Goal: Task Accomplishment & Management: Use online tool/utility

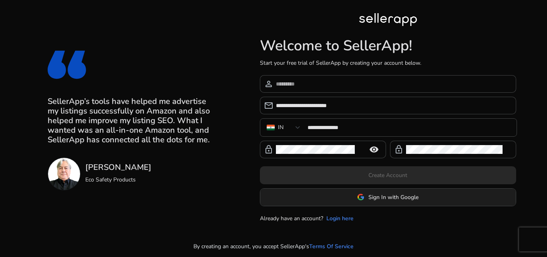
click at [379, 200] on span "Sign In with Google" at bounding box center [393, 197] width 50 height 8
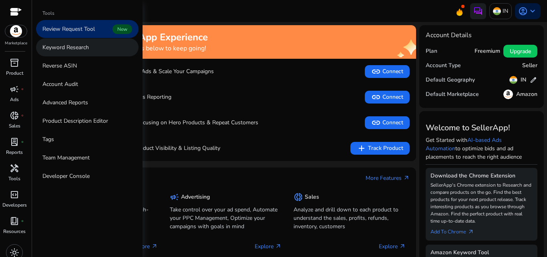
click at [72, 50] on p "Keyword Research" at bounding box center [65, 47] width 46 height 8
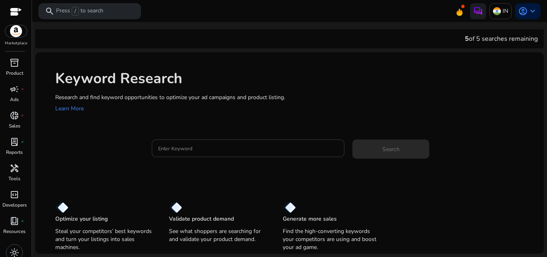
click at [230, 151] on input "Enter Keyword" at bounding box center [248, 148] width 180 height 9
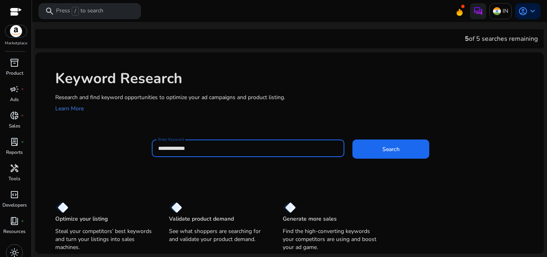
type input "**********"
click at [352, 140] on button "Search" at bounding box center [390, 149] width 77 height 19
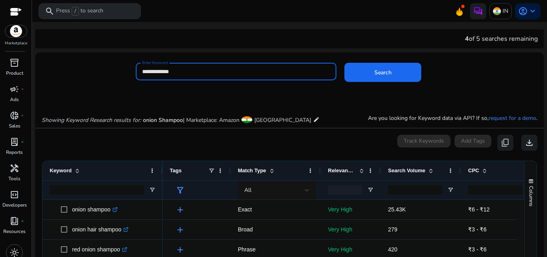
scroll to position [95, 0]
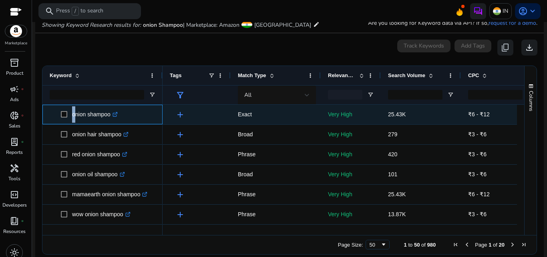
drag, startPoint x: 74, startPoint y: 116, endPoint x: 115, endPoint y: 120, distance: 41.1
click at [115, 120] on p "onion shampoo .st0{fill:#2c8af8}" at bounding box center [95, 115] width 46 height 16
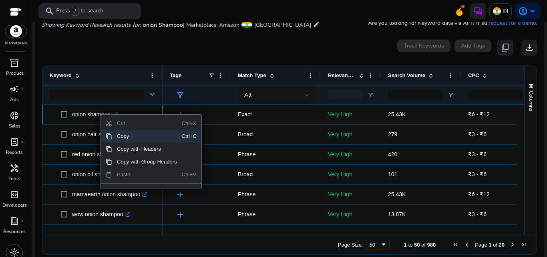
click at [125, 139] on span "Copy" at bounding box center [147, 136] width 70 height 13
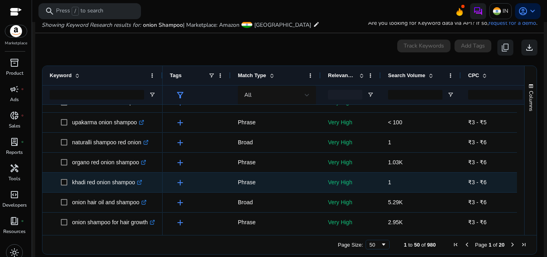
scroll to position [613, 0]
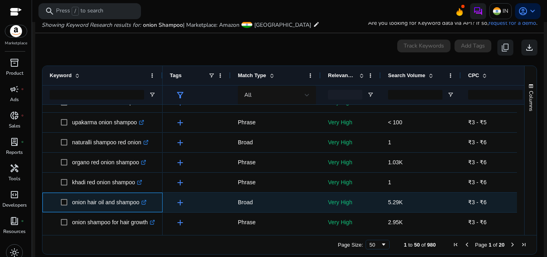
drag, startPoint x: 72, startPoint y: 203, endPoint x: 140, endPoint y: 209, distance: 68.3
click at [140, 209] on p "onion hair oil and shampoo .st0{fill:#2c8af8}" at bounding box center [109, 203] width 74 height 16
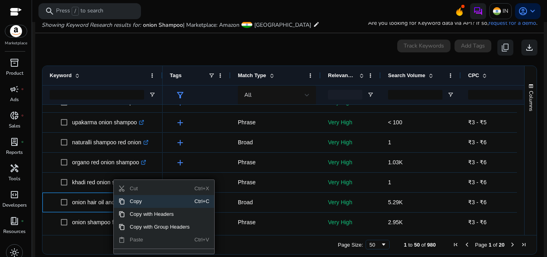
click at [131, 202] on span "Copy" at bounding box center [160, 201] width 70 height 13
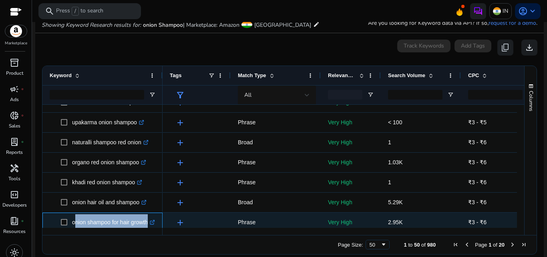
drag, startPoint x: 74, startPoint y: 223, endPoint x: 155, endPoint y: 228, distance: 81.1
click at [155, 228] on p "onion shampoo for hair growth .st0{fill:#2c8af8}" at bounding box center [113, 223] width 83 height 16
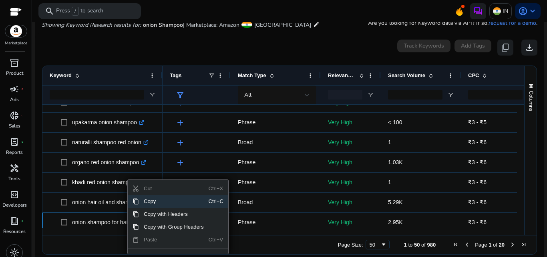
click at [152, 201] on span "Copy" at bounding box center [174, 201] width 70 height 13
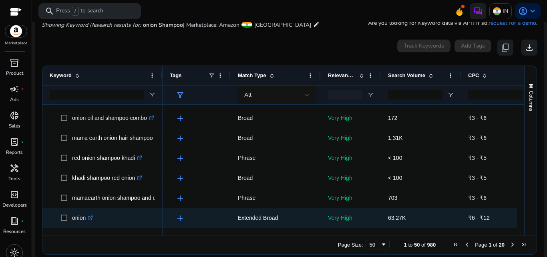
scroll to position [776, 0]
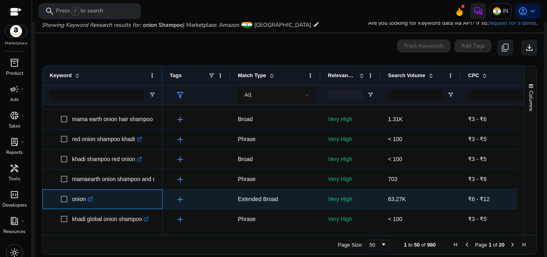
drag, startPoint x: 74, startPoint y: 201, endPoint x: 86, endPoint y: 203, distance: 12.3
click at [86, 203] on p "onion .st0{fill:#2c8af8}" at bounding box center [82, 199] width 21 height 16
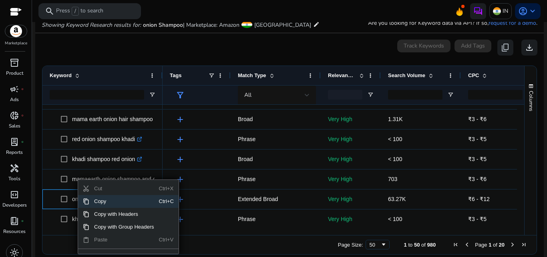
click at [109, 203] on span "Copy" at bounding box center [124, 201] width 70 height 13
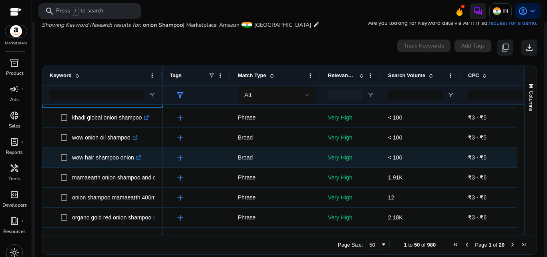
scroll to position [103, 0]
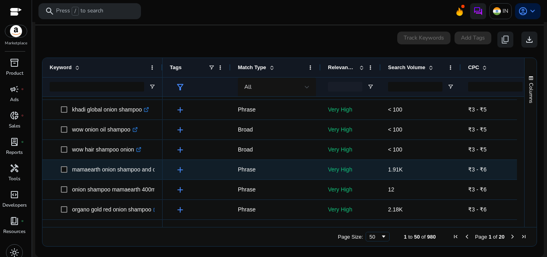
click at [122, 168] on p "mamaearth onion shampoo and oil .st0{fill:#2c8af8}" at bounding box center [119, 170] width 94 height 16
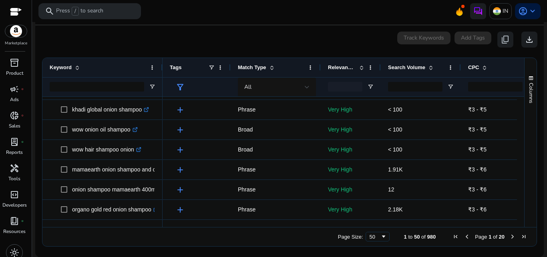
click at [509, 238] on span "Next Page" at bounding box center [512, 237] width 6 height 6
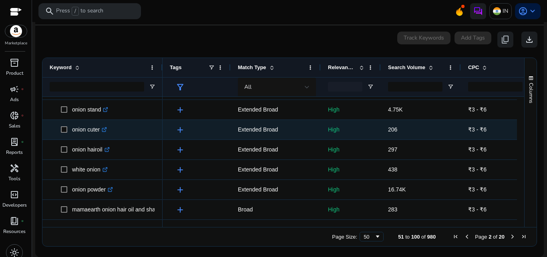
scroll to position [878, 0]
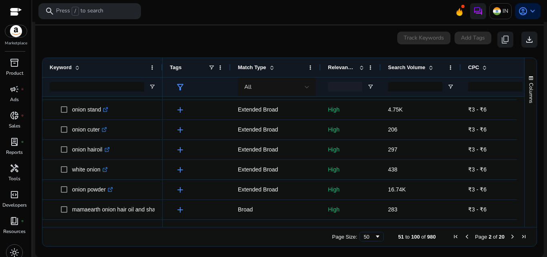
click at [509, 236] on span "Next Page" at bounding box center [512, 237] width 6 height 6
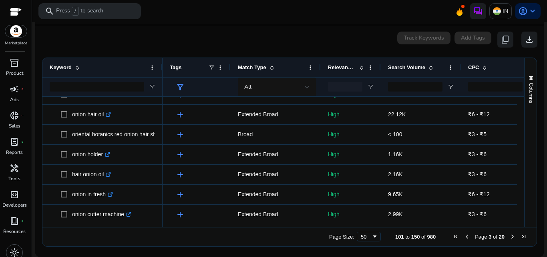
scroll to position [694, 0]
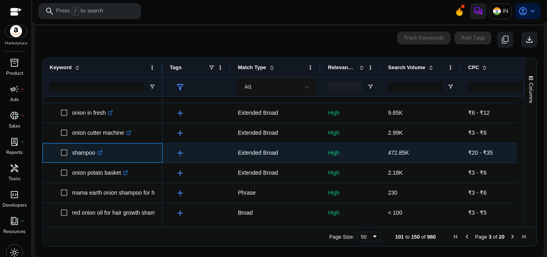
drag, startPoint x: 73, startPoint y: 153, endPoint x: 95, endPoint y: 156, distance: 21.8
click at [95, 156] on p "shampoo .st0{fill:#2c8af8}" at bounding box center [87, 153] width 30 height 16
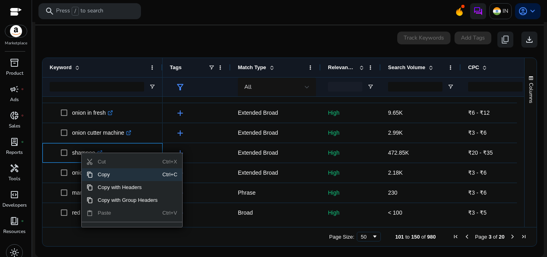
click at [106, 176] on span "Copy" at bounding box center [128, 175] width 70 height 13
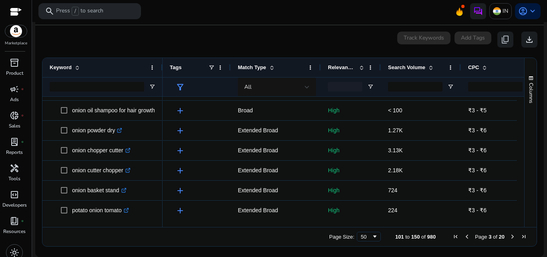
scroll to position [878, 0]
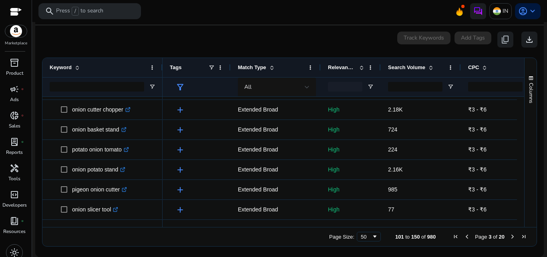
click at [509, 237] on span "Next Page" at bounding box center [512, 237] width 6 height 6
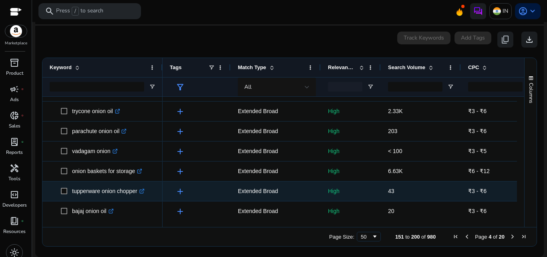
scroll to position [776, 0]
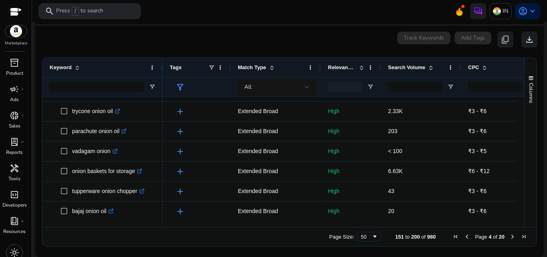
scroll to position [776, 0]
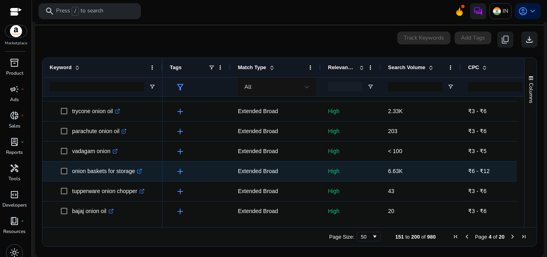
click at [116, 174] on p "onion baskets for storage .st0{fill:#2c8af8}" at bounding box center [107, 171] width 70 height 16
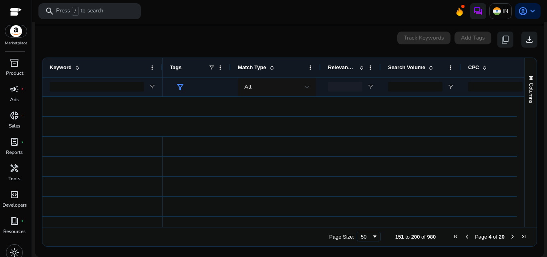
scroll to position [0, 0]
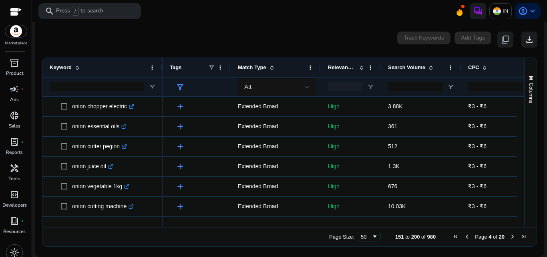
click at [207, 38] on div "0 keyword(s) selected Track Keywords Add Tags content_copy download" at bounding box center [290, 40] width 496 height 16
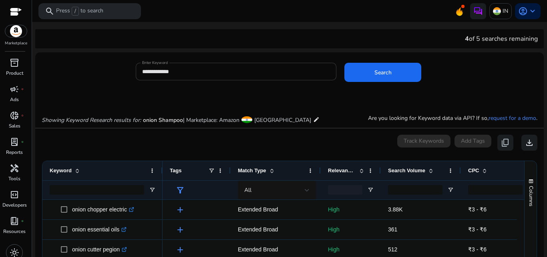
click at [139, 71] on div "**********" at bounding box center [236, 72] width 201 height 18
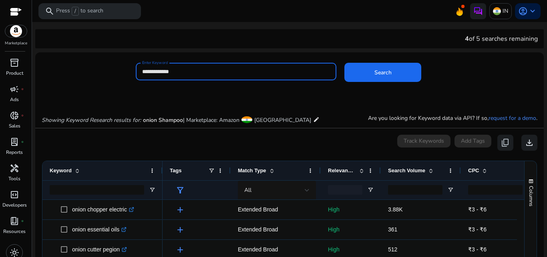
click at [142, 72] on input "**********" at bounding box center [236, 71] width 188 height 9
click at [344, 63] on button "Search" at bounding box center [382, 72] width 77 height 19
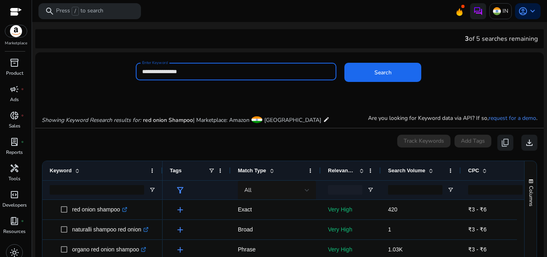
scroll to position [103, 0]
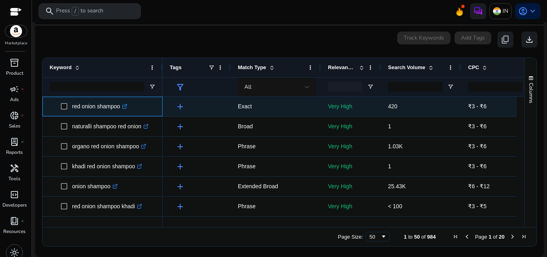
drag, startPoint x: 73, startPoint y: 108, endPoint x: 107, endPoint y: 114, distance: 33.9
click at [107, 114] on p "red onion shampoo .st0{fill:#2c8af8}" at bounding box center [99, 107] width 55 height 16
drag, startPoint x: 72, startPoint y: 108, endPoint x: 121, endPoint y: 117, distance: 49.6
click at [121, 115] on span "red onion shampoo .st0{fill:#2c8af8}" at bounding box center [101, 107] width 59 height 16
click at [143, 112] on span "red onion shampoo .st0{fill:#2c8af8}" at bounding box center [108, 107] width 95 height 16
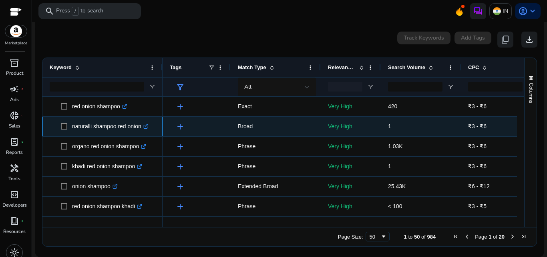
click at [140, 123] on p "naturalli shampoo red onion .st0{fill:#2c8af8}" at bounding box center [110, 127] width 76 height 16
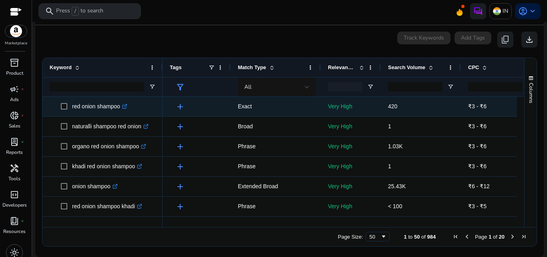
click at [72, 108] on p "red onion shampoo .st0{fill:#2c8af8}" at bounding box center [99, 107] width 55 height 16
drag, startPoint x: 72, startPoint y: 107, endPoint x: 122, endPoint y: 115, distance: 50.7
click at [122, 115] on span "red onion shampoo .st0{fill:#2c8af8}" at bounding box center [103, 107] width 106 height 16
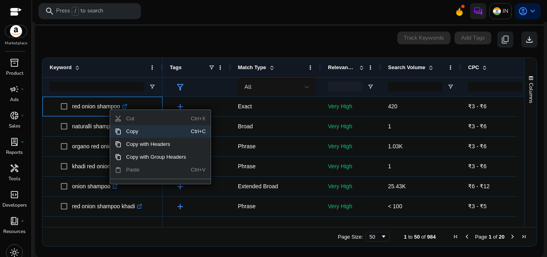
click at [130, 131] on span "Copy" at bounding box center [156, 131] width 70 height 13
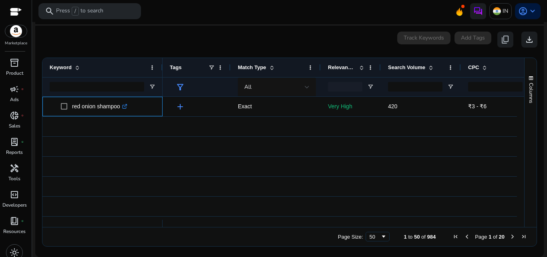
scroll to position [0, 0]
click at [282, 37] on div "0 keyword(s) selected Track Keywords Add Tags content_copy download" at bounding box center [290, 40] width 496 height 16
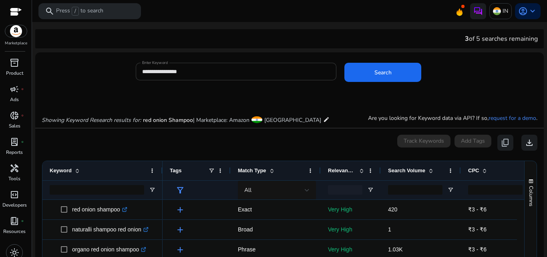
click at [207, 73] on input "**********" at bounding box center [236, 71] width 188 height 9
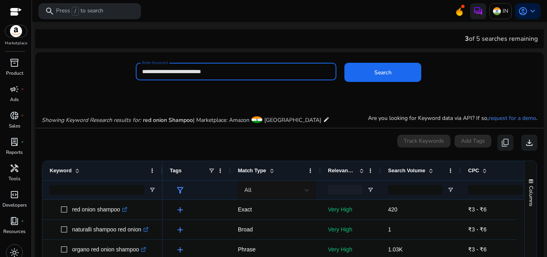
type input "**********"
click at [344, 63] on button "Search" at bounding box center [382, 72] width 77 height 19
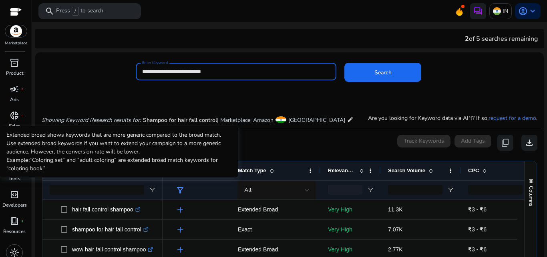
scroll to position [95, 0]
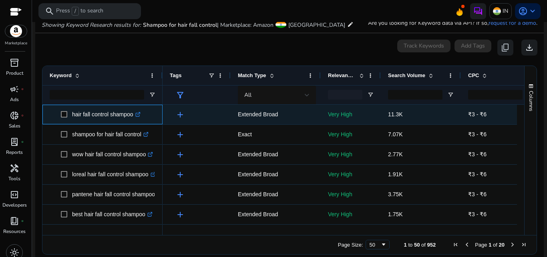
drag, startPoint x: 74, startPoint y: 116, endPoint x: 138, endPoint y: 120, distance: 64.2
click at [138, 120] on p "hair fall control shampoo .st0{fill:#2c8af8}" at bounding box center [106, 115] width 68 height 16
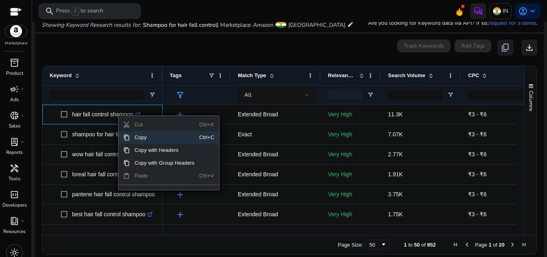
click at [147, 138] on span "Copy" at bounding box center [165, 137] width 70 height 13
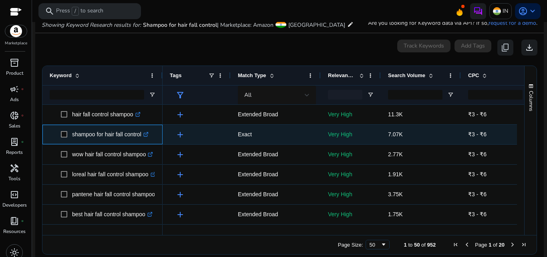
drag, startPoint x: 73, startPoint y: 135, endPoint x: 145, endPoint y: 147, distance: 73.3
click at [145, 143] on span "shampoo for hair fall control .st0{fill:#2c8af8}" at bounding box center [112, 135] width 80 height 16
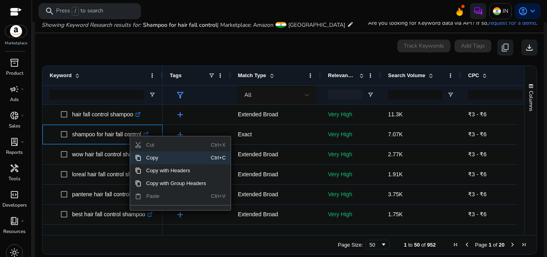
click at [157, 159] on span "Copy" at bounding box center [176, 158] width 70 height 13
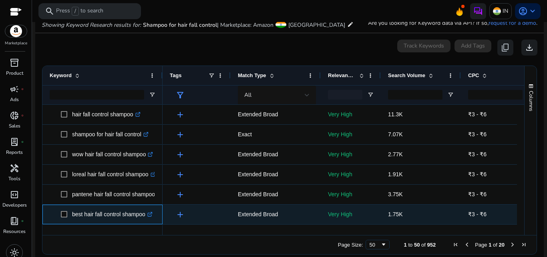
drag, startPoint x: 71, startPoint y: 215, endPoint x: 148, endPoint y: 219, distance: 76.6
click at [148, 219] on span "best hair fall control shampoo .st0{fill:#2c8af8}" at bounding box center [108, 215] width 95 height 16
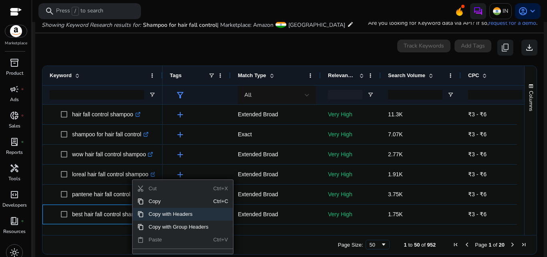
click at [155, 203] on span "Copy" at bounding box center [179, 201] width 70 height 13
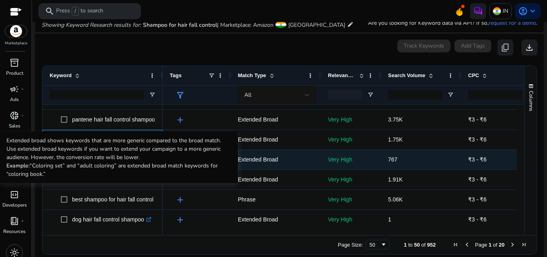
scroll to position [82, 0]
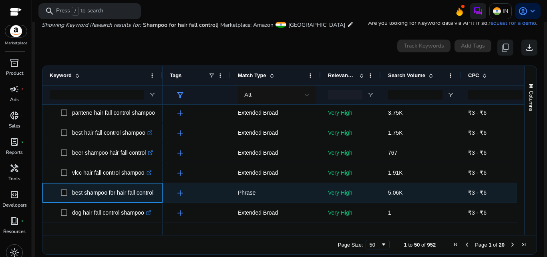
drag, startPoint x: 71, startPoint y: 191, endPoint x: 154, endPoint y: 201, distance: 83.5
click at [154, 201] on span "best shampoo for hair fall control .st0{fill:#2c8af8}" at bounding box center [108, 193] width 95 height 16
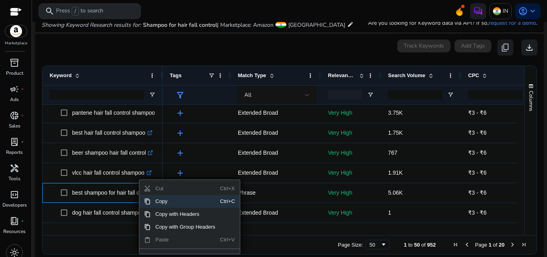
click at [161, 203] on span "Copy" at bounding box center [186, 201] width 70 height 13
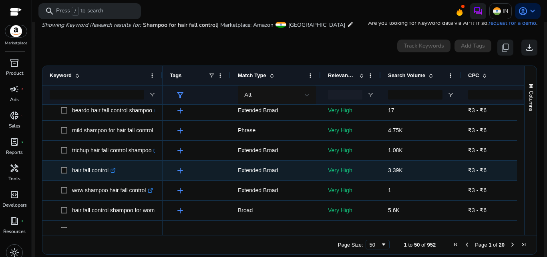
scroll to position [204, 0]
drag, startPoint x: 74, startPoint y: 172, endPoint x: 108, endPoint y: 177, distance: 34.8
click at [108, 177] on p "hair fall control .st0{fill:#2c8af8}" at bounding box center [94, 171] width 44 height 16
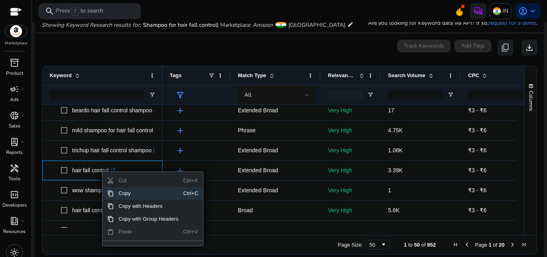
click at [125, 196] on span "Copy" at bounding box center [149, 193] width 70 height 13
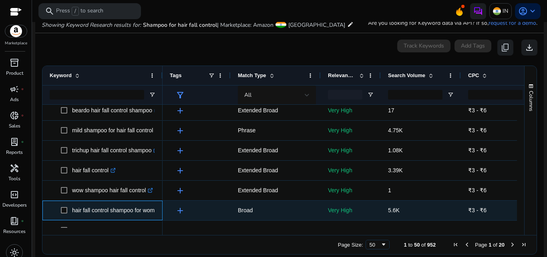
drag, startPoint x: 74, startPoint y: 212, endPoint x: 147, endPoint y: 218, distance: 73.5
click at [147, 218] on p "hair fall control shampoo for women .st0{fill:#2c8af8}" at bounding box center [120, 211] width 96 height 16
drag, startPoint x: 72, startPoint y: 210, endPoint x: 156, endPoint y: 213, distance: 83.3
click at [156, 213] on p "hair fall control shampoo for women .st0{fill:#2c8af8}" at bounding box center [120, 211] width 96 height 16
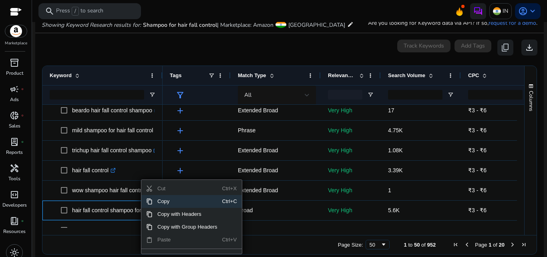
click at [165, 203] on span "Copy" at bounding box center [188, 201] width 70 height 13
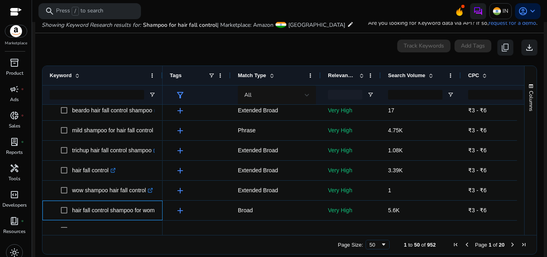
scroll to position [368, 0]
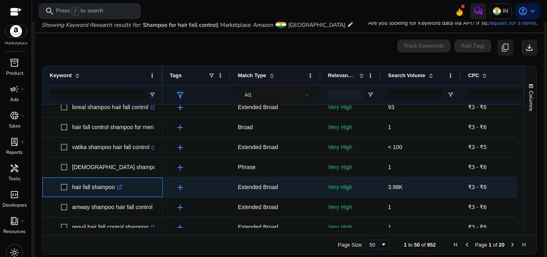
drag, startPoint x: 72, startPoint y: 187, endPoint x: 119, endPoint y: 194, distance: 46.9
click at [119, 194] on p "hair fall shampoo .st0{fill:#2c8af8}" at bounding box center [97, 187] width 50 height 16
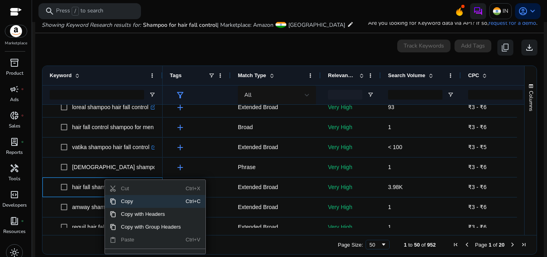
click at [126, 201] on span "Copy" at bounding box center [151, 201] width 70 height 13
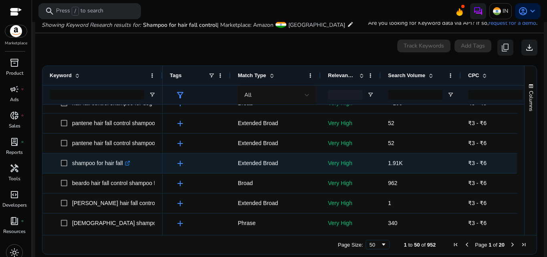
scroll to position [572, 0]
drag, startPoint x: 72, startPoint y: 165, endPoint x: 123, endPoint y: 167, distance: 50.9
click at [123, 167] on p "shampoo for hair fall .st0{fill:#2c8af8}" at bounding box center [101, 163] width 58 height 16
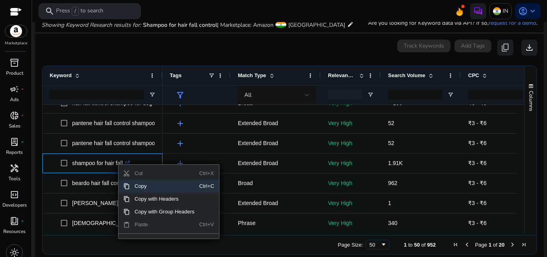
click at [154, 185] on span "Copy" at bounding box center [165, 186] width 70 height 13
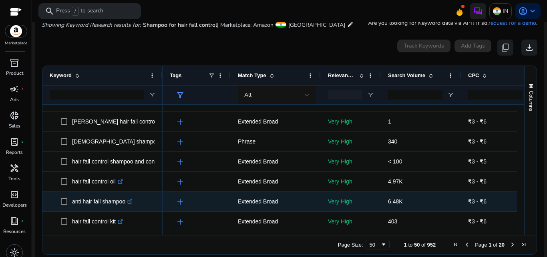
scroll to position [654, 0]
drag, startPoint x: 72, startPoint y: 203, endPoint x: 127, endPoint y: 206, distance: 54.6
click at [127, 206] on p "anti hair fall shampoo .st0{fill:#2c8af8}" at bounding box center [102, 202] width 60 height 16
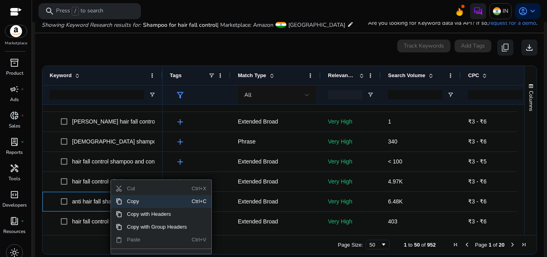
click at [135, 202] on span "Copy" at bounding box center [157, 201] width 70 height 13
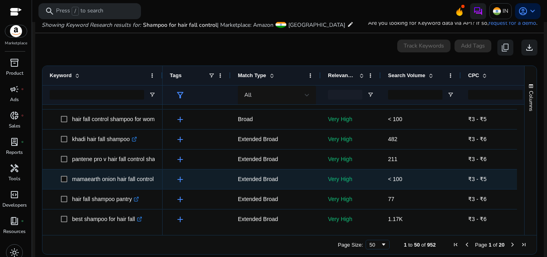
scroll to position [776, 0]
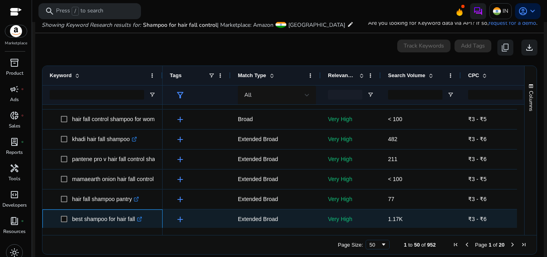
drag, startPoint x: 71, startPoint y: 220, endPoint x: 136, endPoint y: 222, distance: 64.9
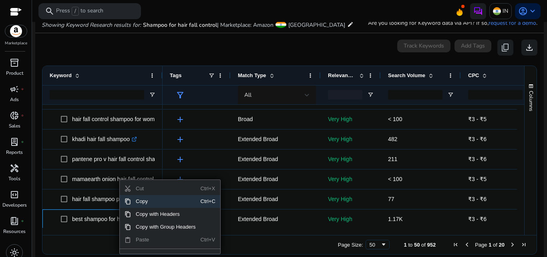
click at [147, 201] on span "Copy" at bounding box center [166, 201] width 70 height 13
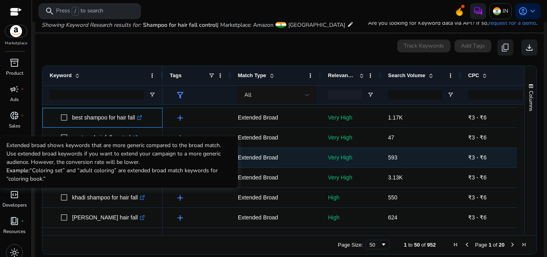
scroll to position [878, 0]
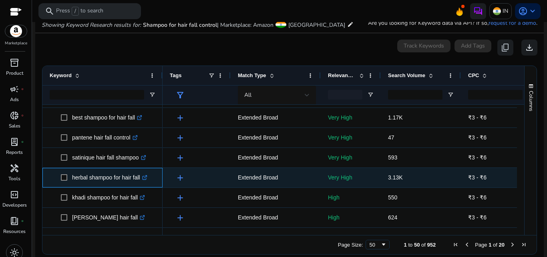
drag, startPoint x: 72, startPoint y: 178, endPoint x: 145, endPoint y: 185, distance: 73.2
click at [145, 185] on span "herbal shampoo for hair fall .st0{fill:#2c8af8}" at bounding box center [108, 178] width 95 height 16
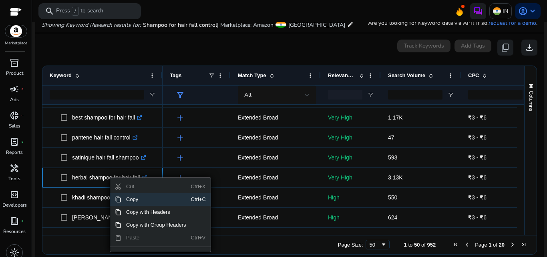
click at [132, 199] on span "Copy" at bounding box center [156, 199] width 70 height 13
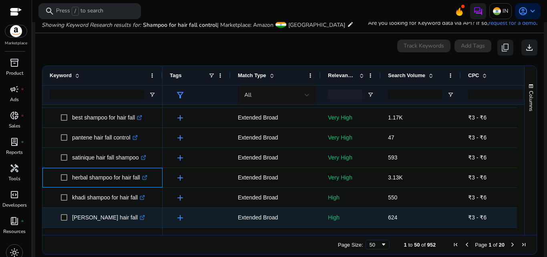
scroll to position [103, 0]
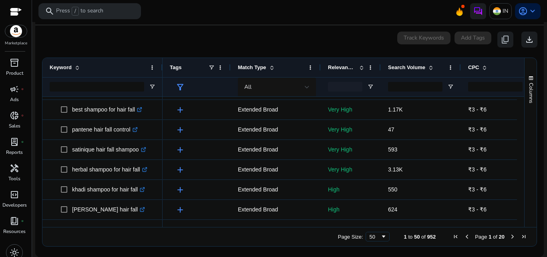
click at [509, 237] on span "Next Page" at bounding box center [512, 237] width 6 height 6
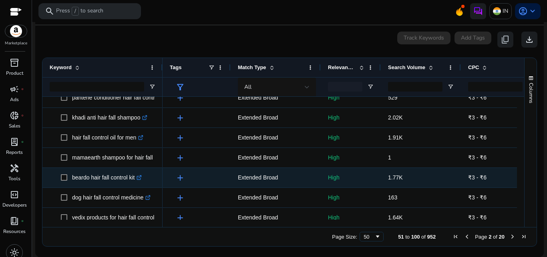
scroll to position [449, 0]
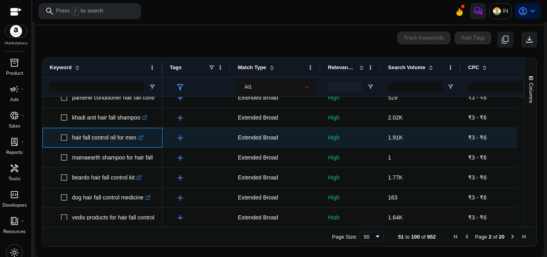
drag, startPoint x: 72, startPoint y: 136, endPoint x: 137, endPoint y: 138, distance: 64.5
click at [137, 138] on p "hair fall control oil for men .st0{fill:#2c8af8}" at bounding box center [107, 138] width 71 height 16
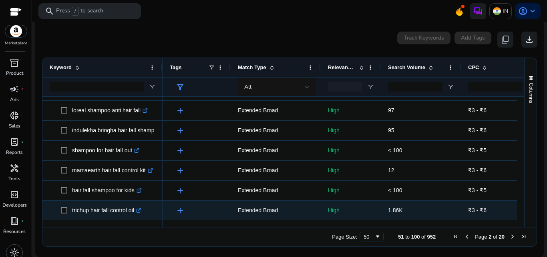
scroll to position [878, 0]
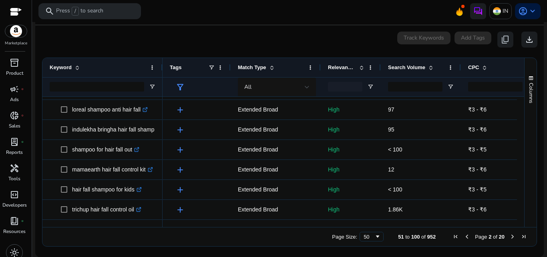
click at [509, 237] on span "Next Page" at bounding box center [512, 237] width 6 height 6
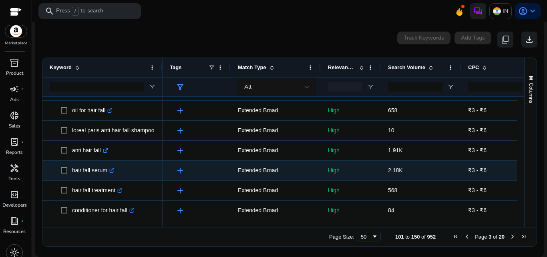
scroll to position [817, 0]
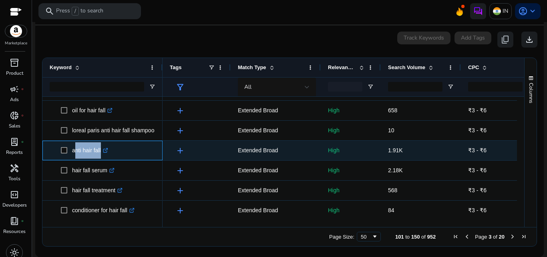
drag, startPoint x: 72, startPoint y: 151, endPoint x: 100, endPoint y: 154, distance: 27.4
click at [100, 154] on p "anti hair fall .st0{fill:#2c8af8}" at bounding box center [90, 151] width 36 height 16
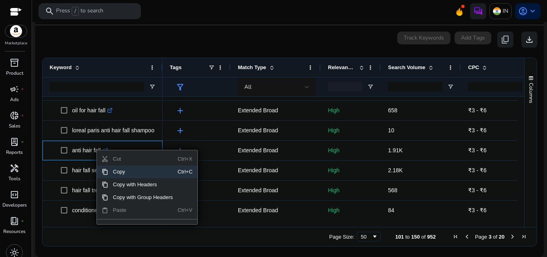
click at [120, 173] on span "Copy" at bounding box center [143, 172] width 70 height 13
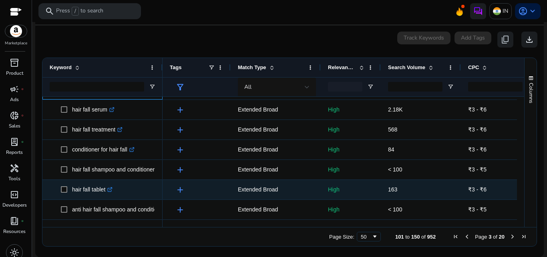
scroll to position [878, 0]
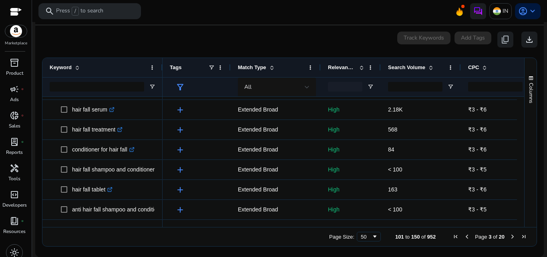
click at [509, 236] on span "Next Page" at bounding box center [512, 237] width 6 height 6
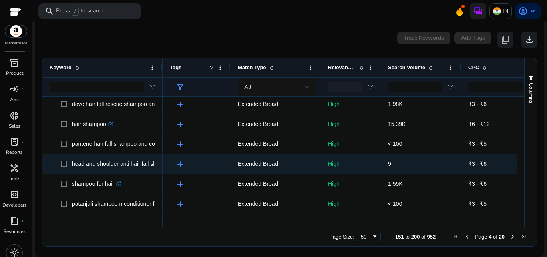
scroll to position [123, 0]
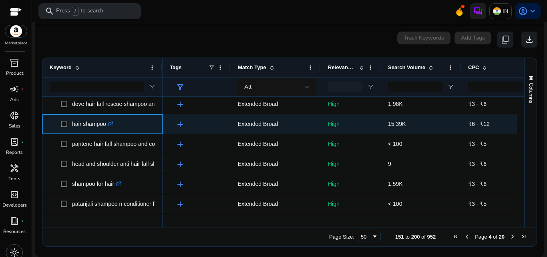
drag, startPoint x: 72, startPoint y: 125, endPoint x: 107, endPoint y: 131, distance: 36.1
click at [107, 131] on span "hair shampoo .st0{fill:#2c8af8}" at bounding box center [108, 124] width 95 height 16
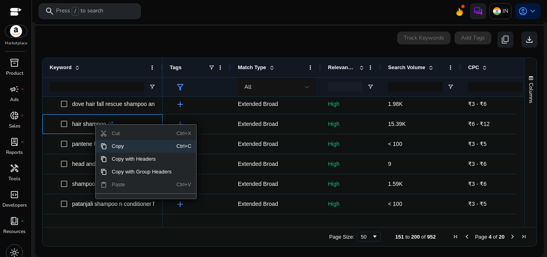
click at [123, 148] on span "Copy" at bounding box center [142, 146] width 70 height 13
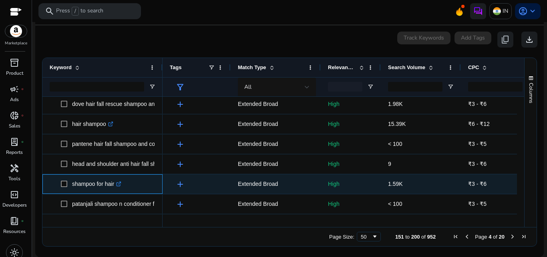
drag, startPoint x: 72, startPoint y: 186, endPoint x: 115, endPoint y: 192, distance: 42.5
click at [115, 192] on p "shampoo for hair .st0{fill:#2c8af8}" at bounding box center [96, 184] width 49 height 16
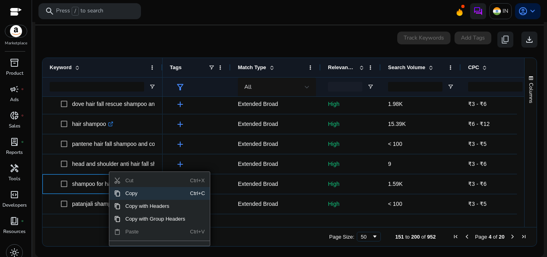
click at [137, 195] on span "Copy" at bounding box center [156, 193] width 70 height 13
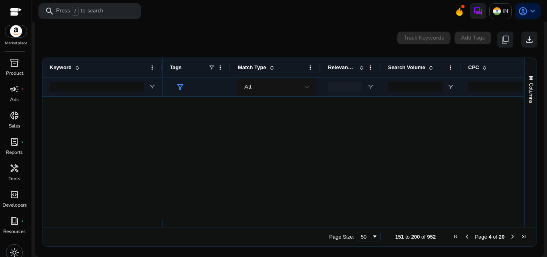
scroll to position [286, 0]
click at [310, 40] on div "0 keyword(s) selected Track Keywords Add Tags content_copy download" at bounding box center [290, 40] width 496 height 16
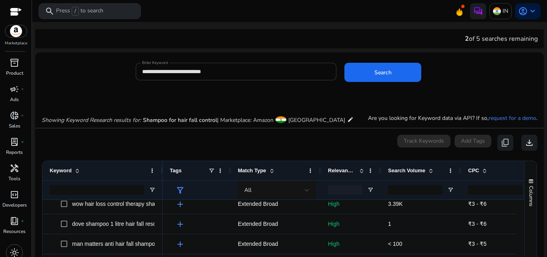
click at [217, 72] on input "**********" at bounding box center [236, 71] width 188 height 9
